Goal: Transaction & Acquisition: Obtain resource

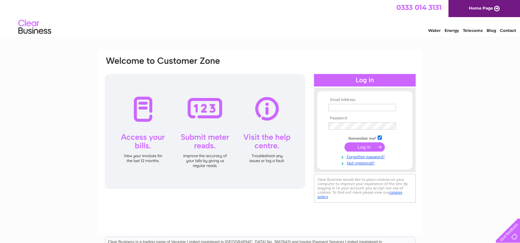
type input "lizhomerent@hotmail.co.uk"
click at [377, 146] on input "submit" at bounding box center [365, 146] width 40 height 9
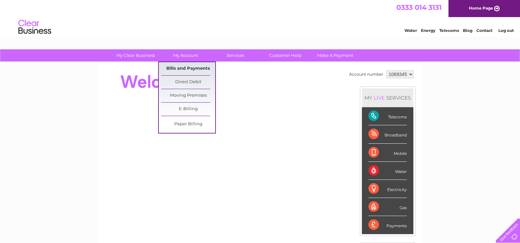
click at [175, 72] on link "Bills and Payments" at bounding box center [188, 68] width 54 height 13
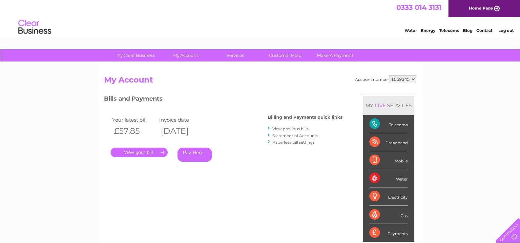
click at [150, 148] on link "." at bounding box center [139, 152] width 57 height 10
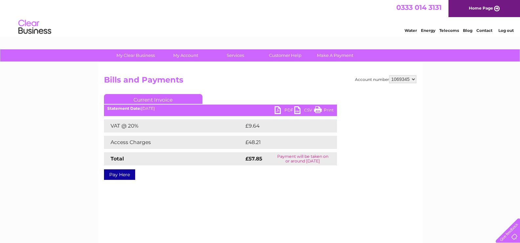
click at [290, 109] on link "PDF" at bounding box center [285, 111] width 20 height 10
